Goal: Download file/media

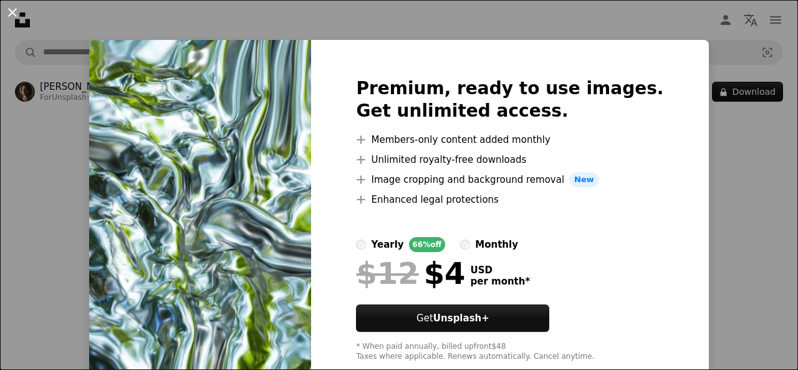
click at [13, 13] on button "An X shape" at bounding box center [12, 12] width 15 height 15
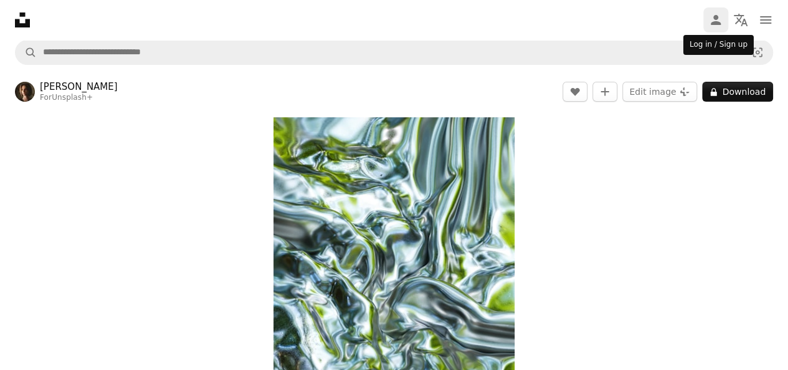
click at [704, 17] on link "Person" at bounding box center [716, 19] width 25 height 25
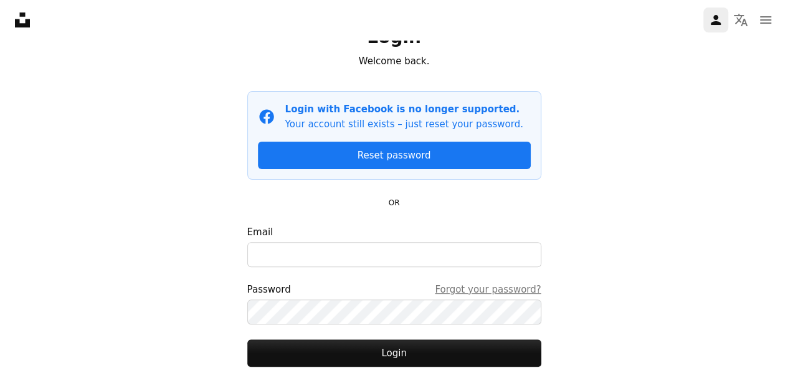
scroll to position [125, 0]
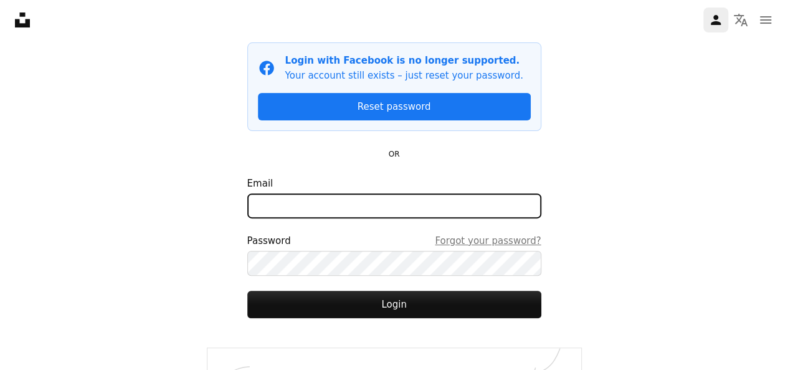
click at [390, 206] on input "Email" at bounding box center [394, 205] width 294 height 25
type input "**********"
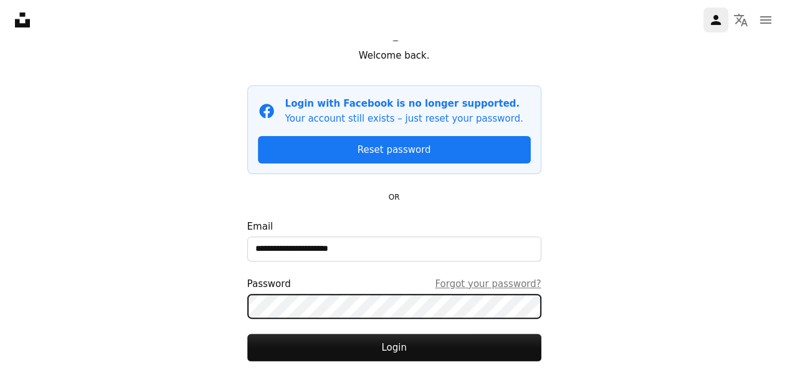
scroll to position [0, 0]
